Goal: Browse casually: Explore the website without a specific task or goal

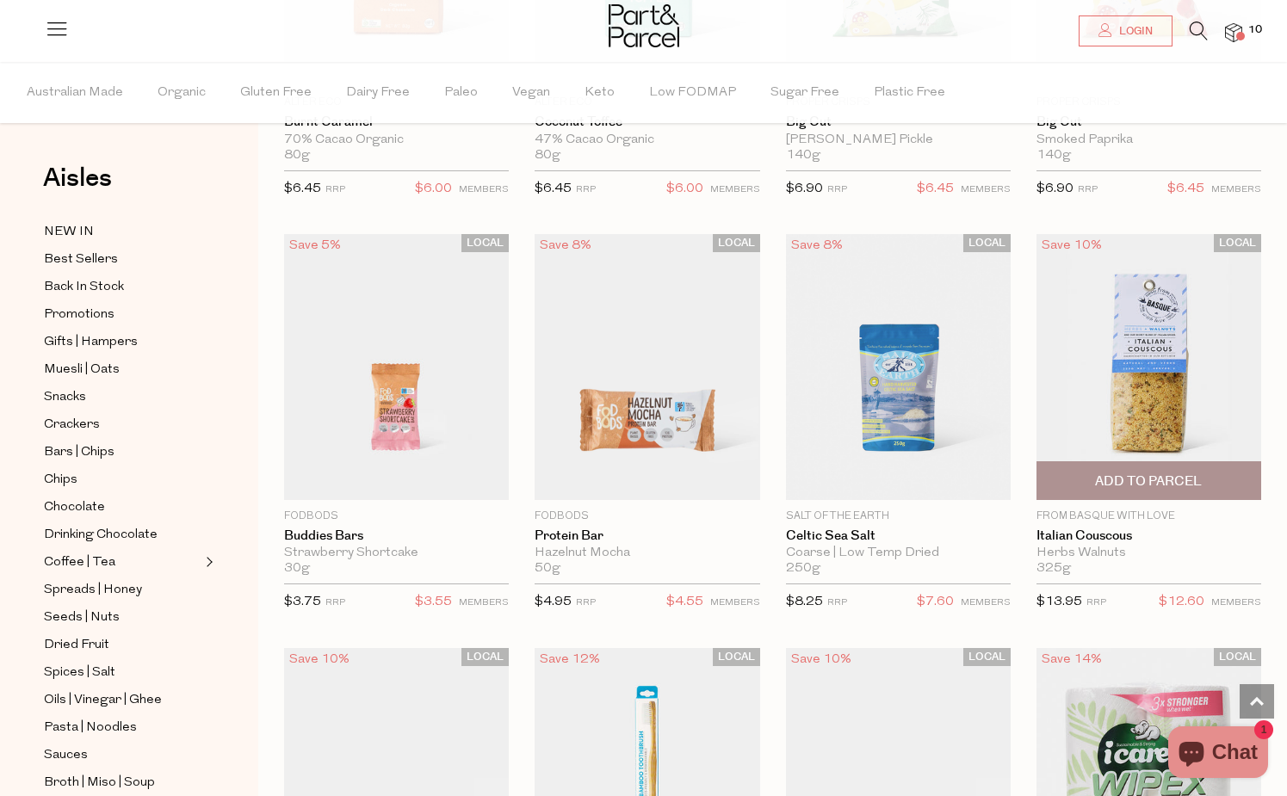
scroll to position [40195, 0]
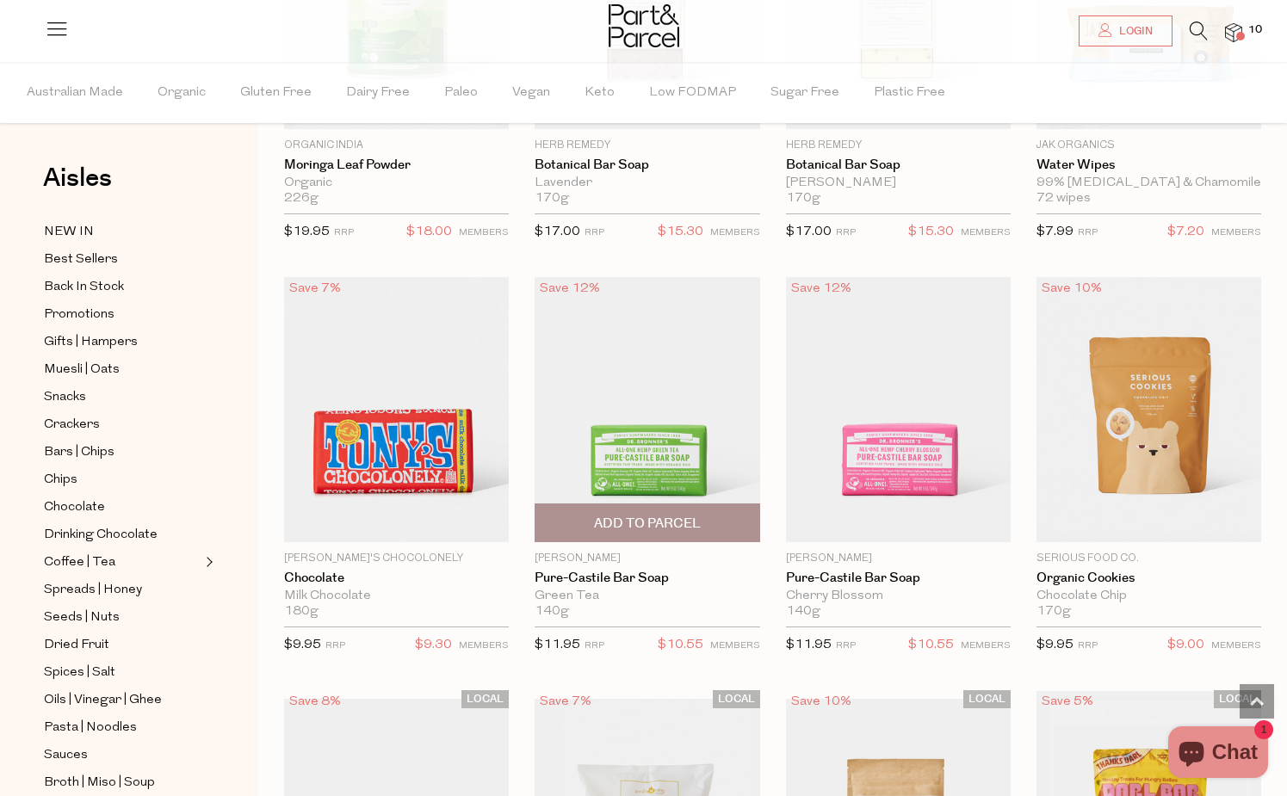
scroll to position [45210, 0]
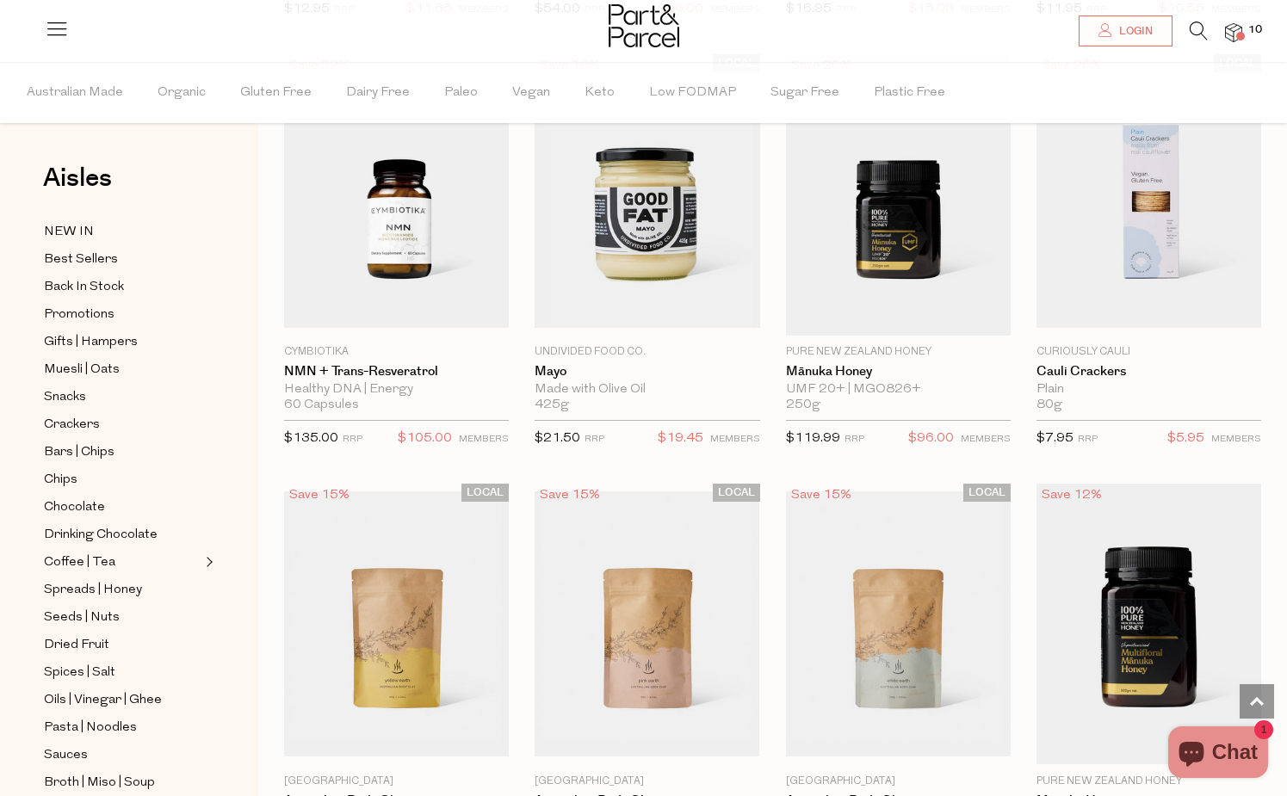
scroll to position [46495, 0]
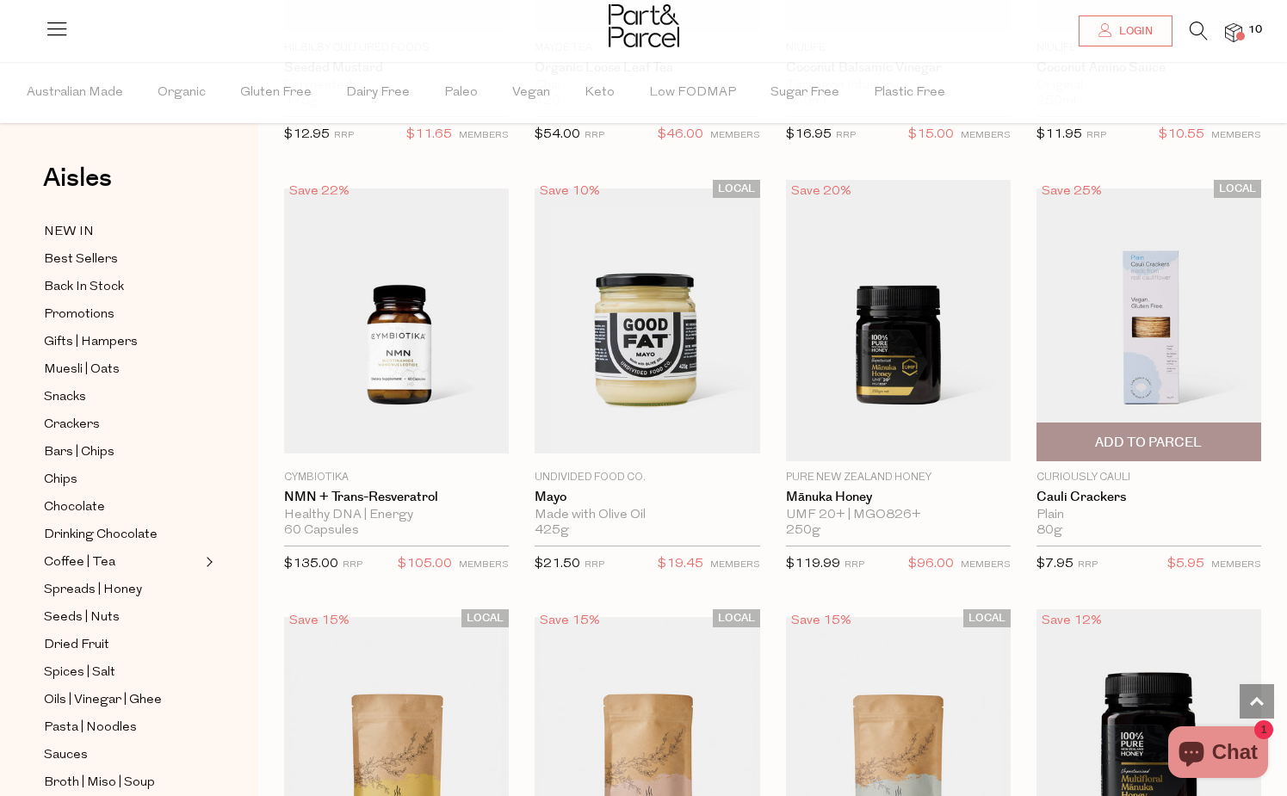
click at [1126, 300] on img at bounding box center [1148, 320] width 225 height 265
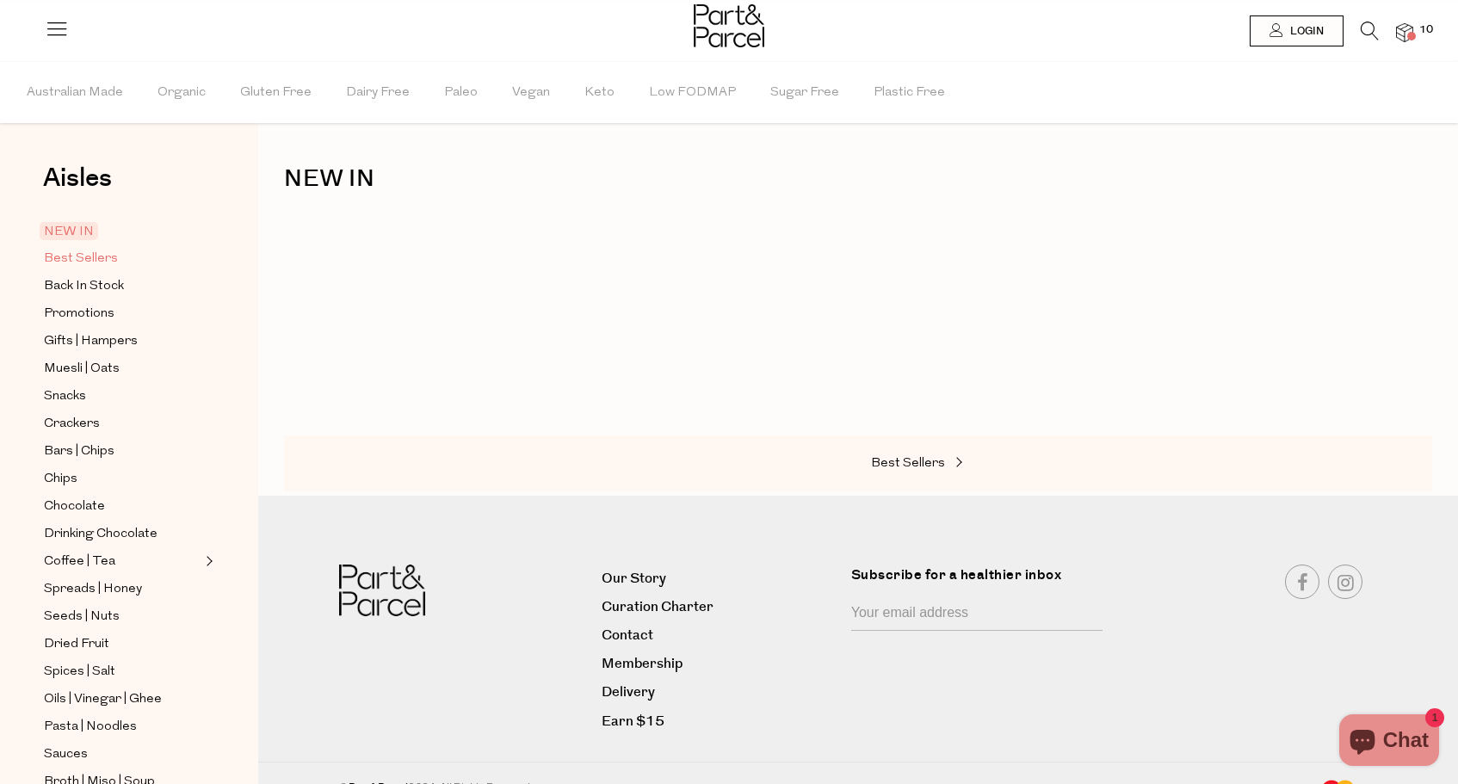
click at [82, 265] on span "Best Sellers" at bounding box center [81, 259] width 74 height 21
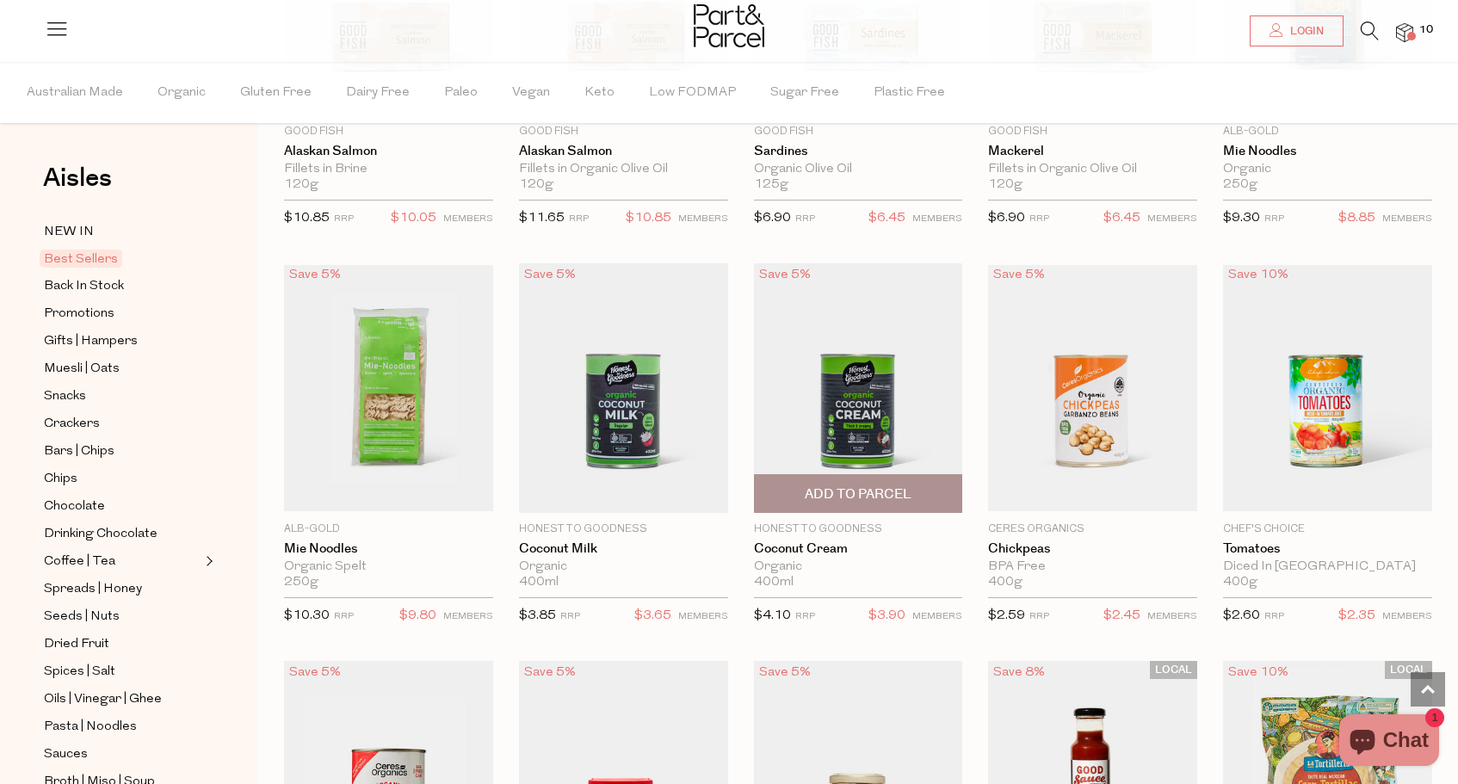
scroll to position [1572, 0]
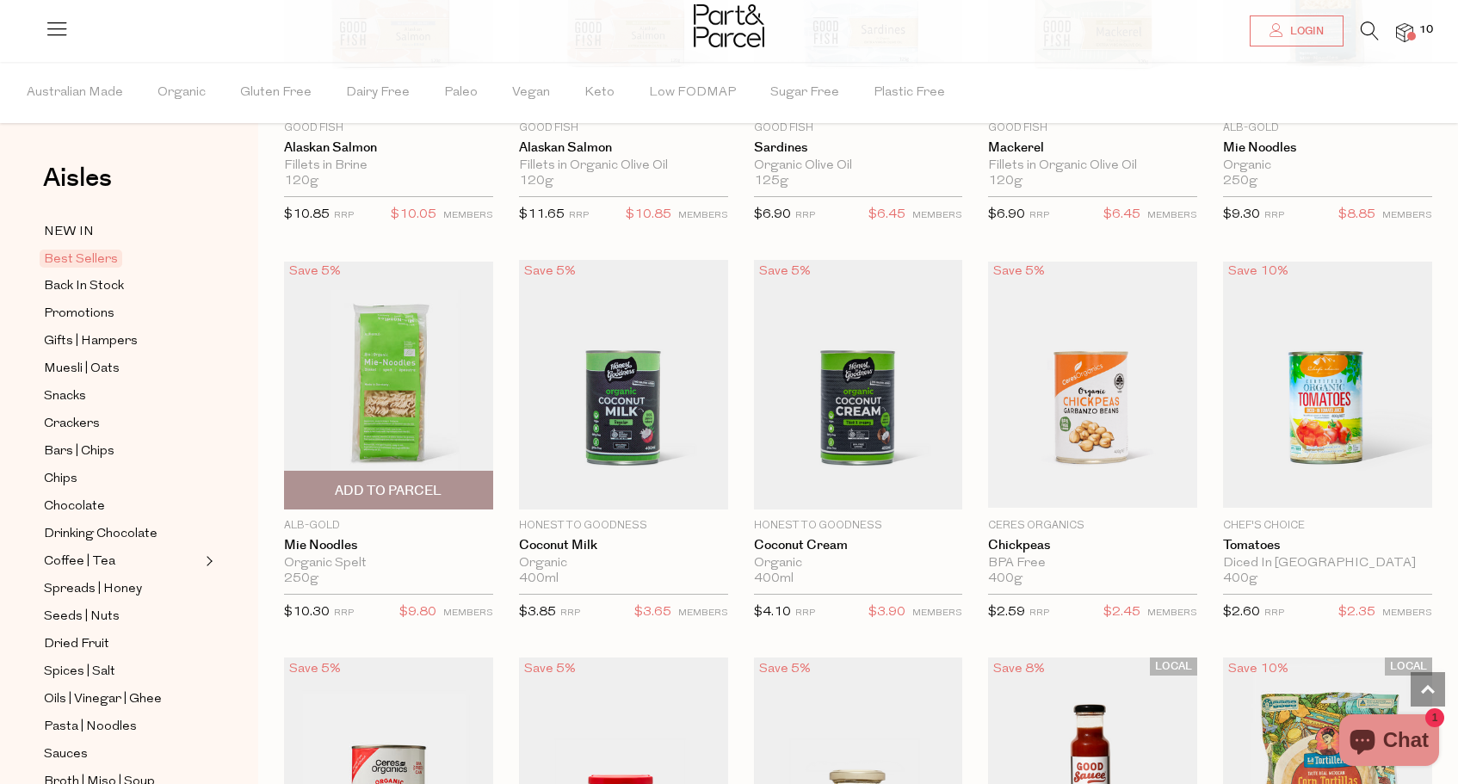
click at [444, 410] on img at bounding box center [388, 385] width 209 height 247
